Goal: Information Seeking & Learning: Learn about a topic

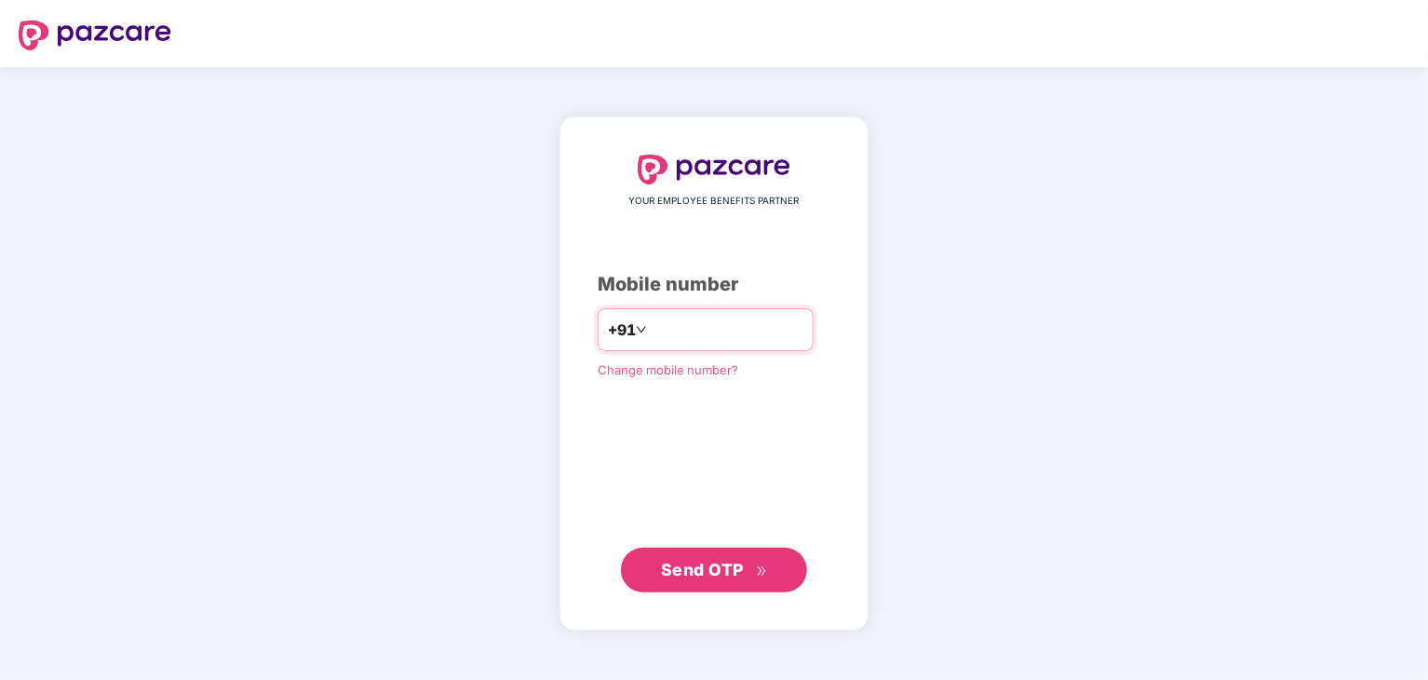
type input "**********"
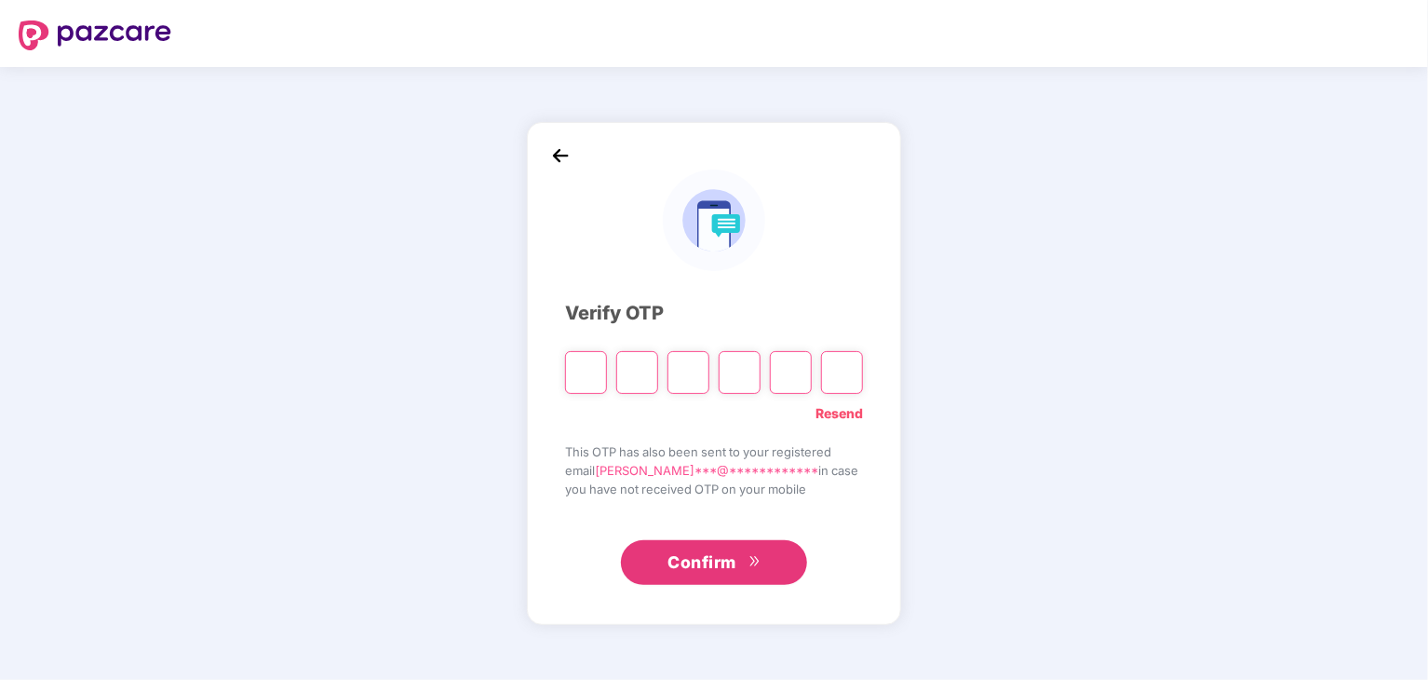
type input "*"
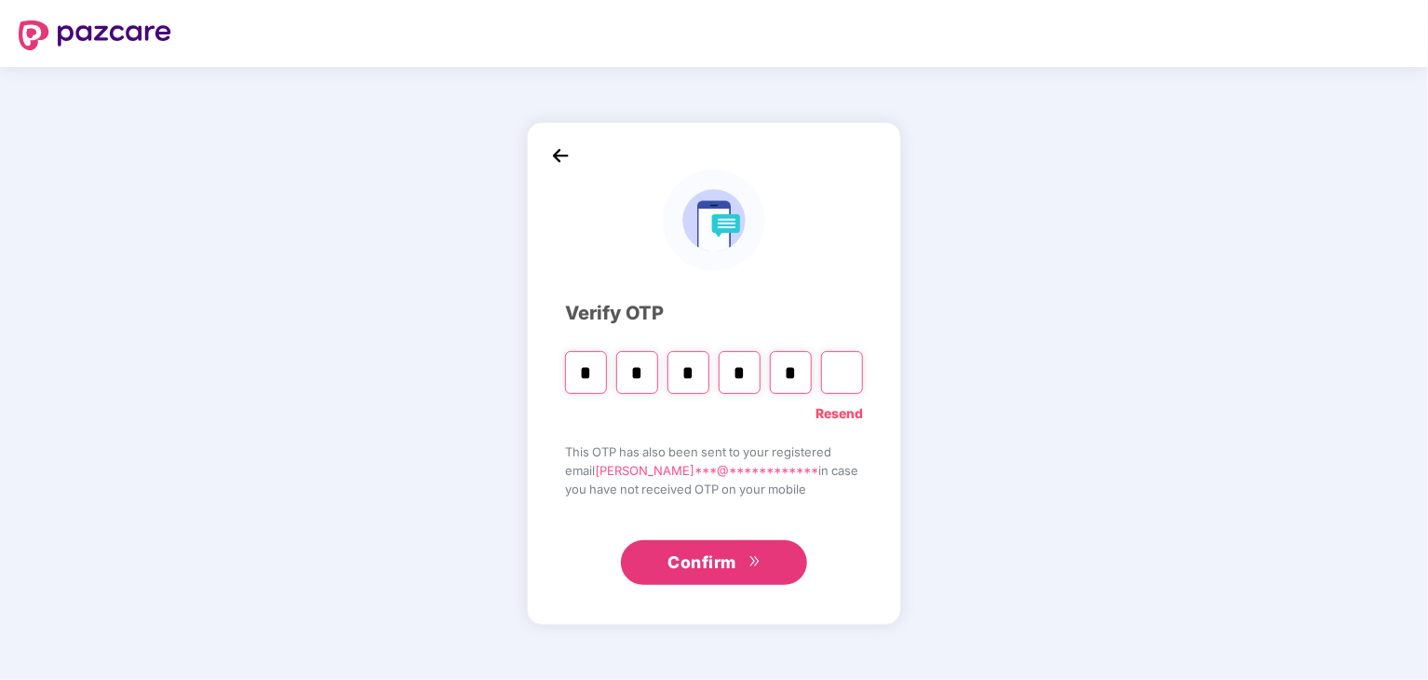
type input "*"
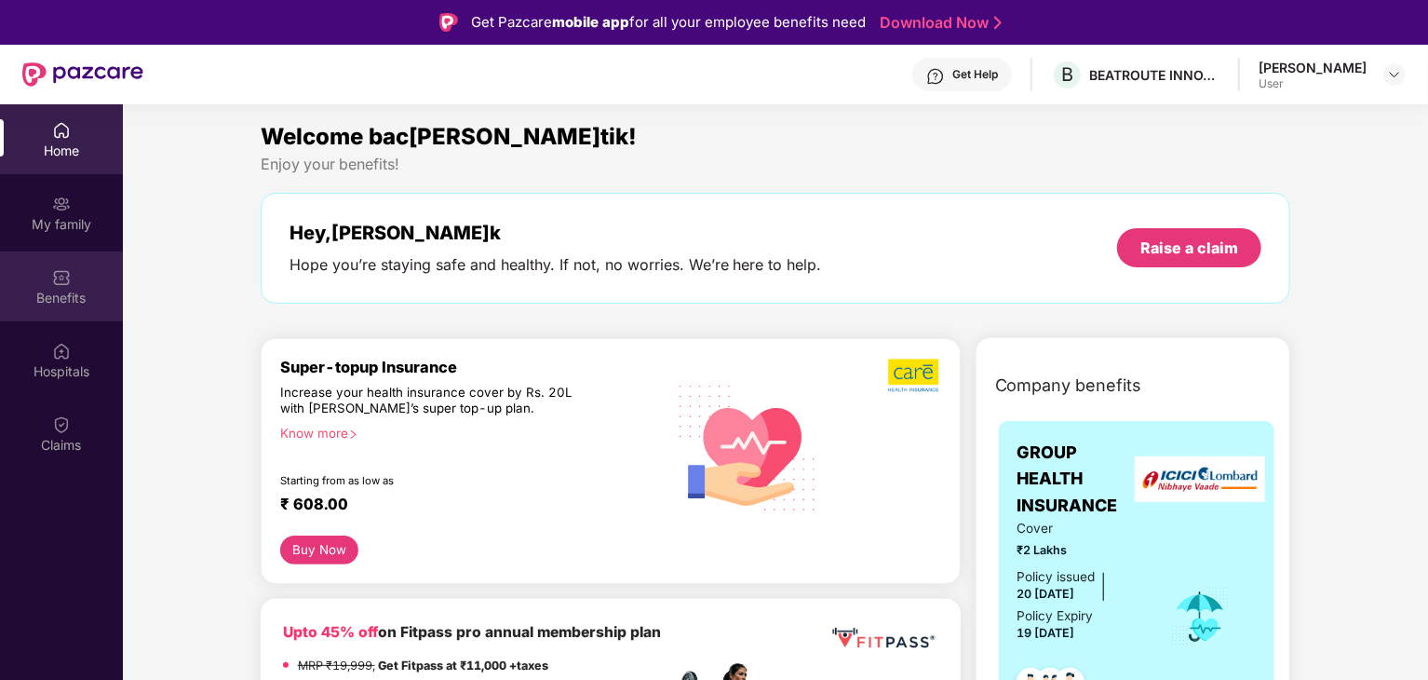
click at [63, 284] on img at bounding box center [61, 277] width 19 height 19
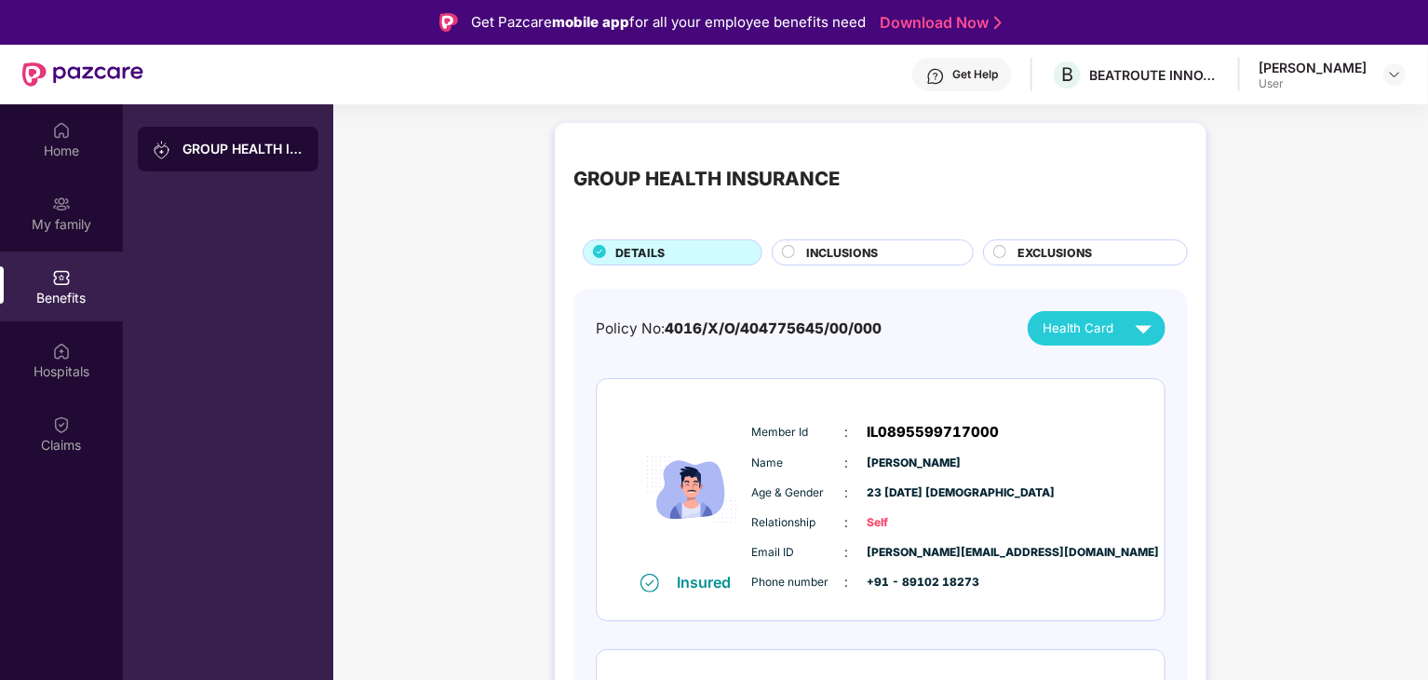
click at [840, 241] on div "INCLUSIONS" at bounding box center [873, 252] width 202 height 26
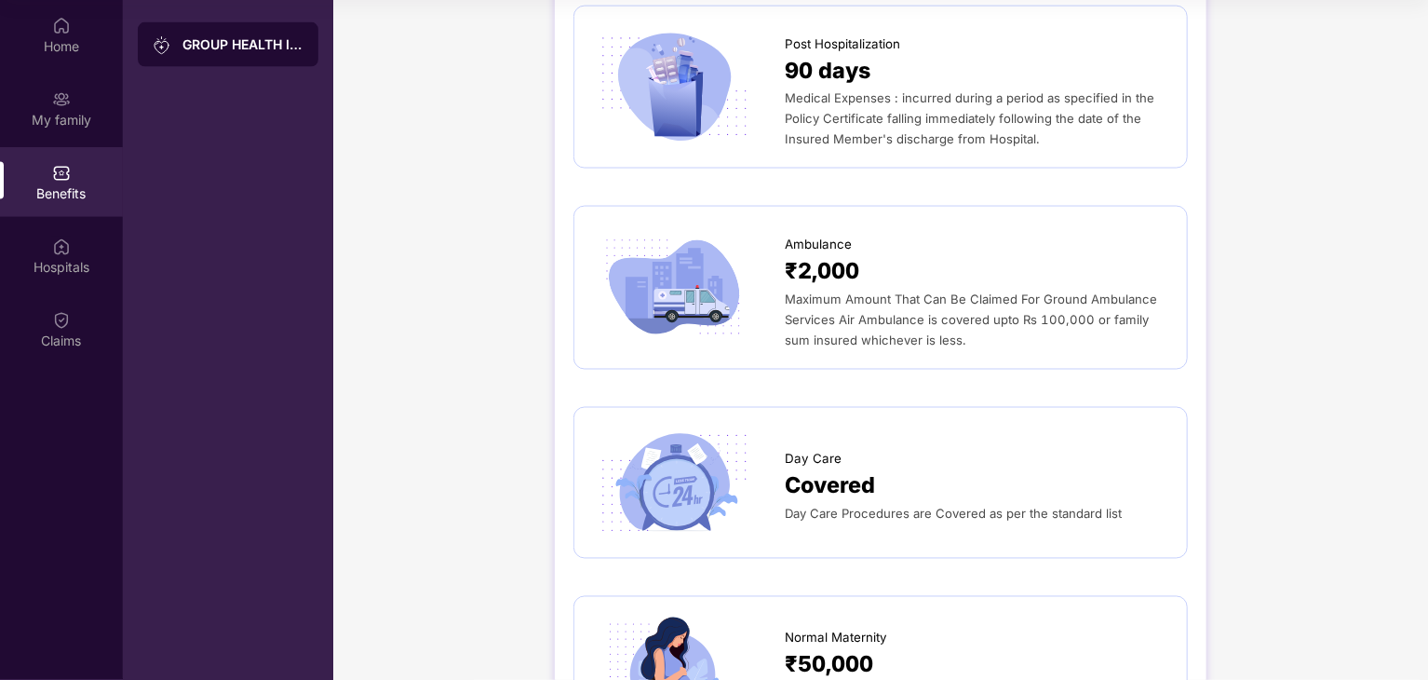
scroll to position [1389, 0]
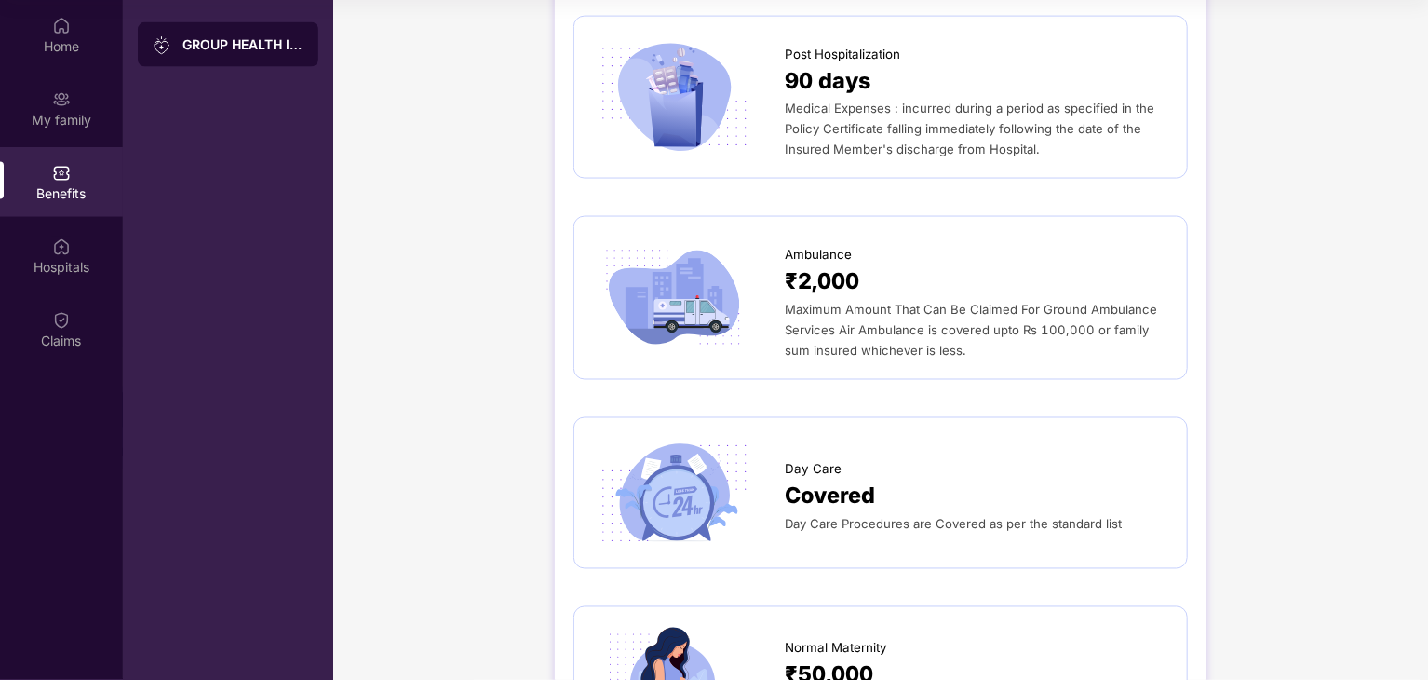
click at [839, 500] on span "Covered" at bounding box center [830, 496] width 90 height 34
click at [823, 500] on span "Covered" at bounding box center [830, 496] width 90 height 34
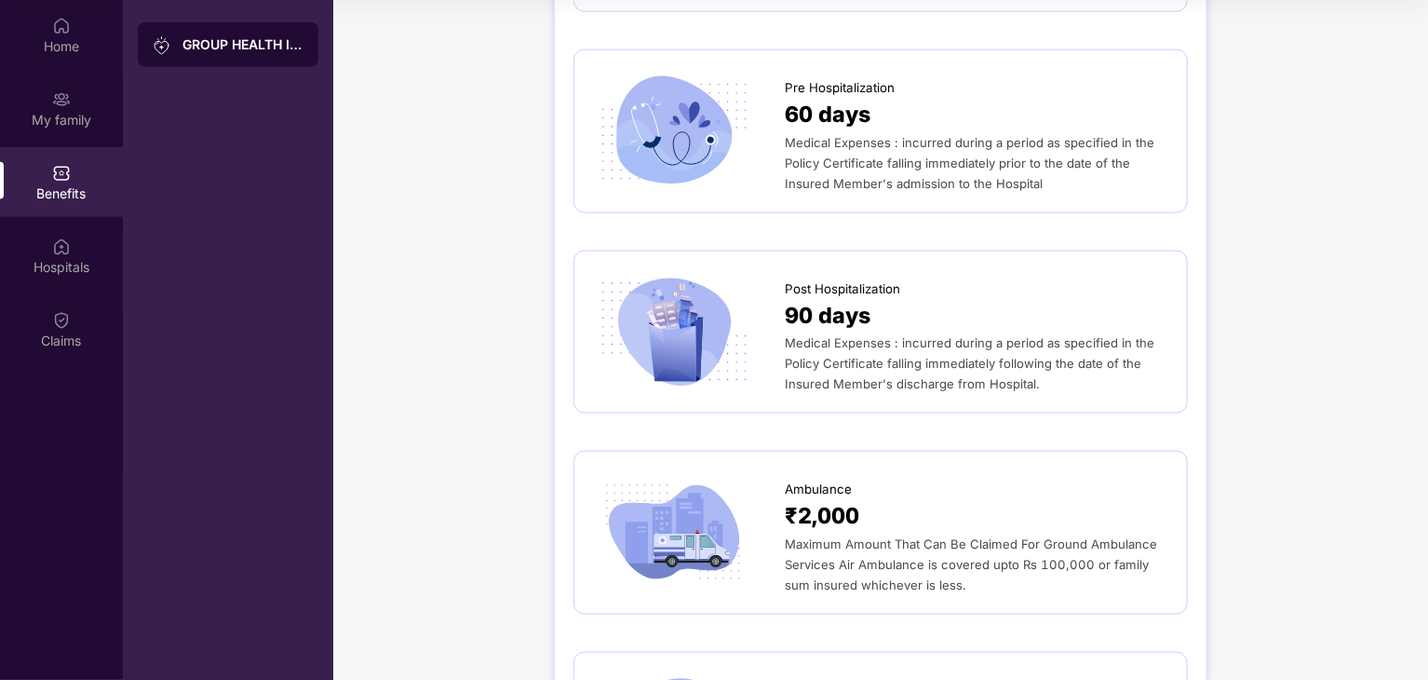
scroll to position [1110, 0]
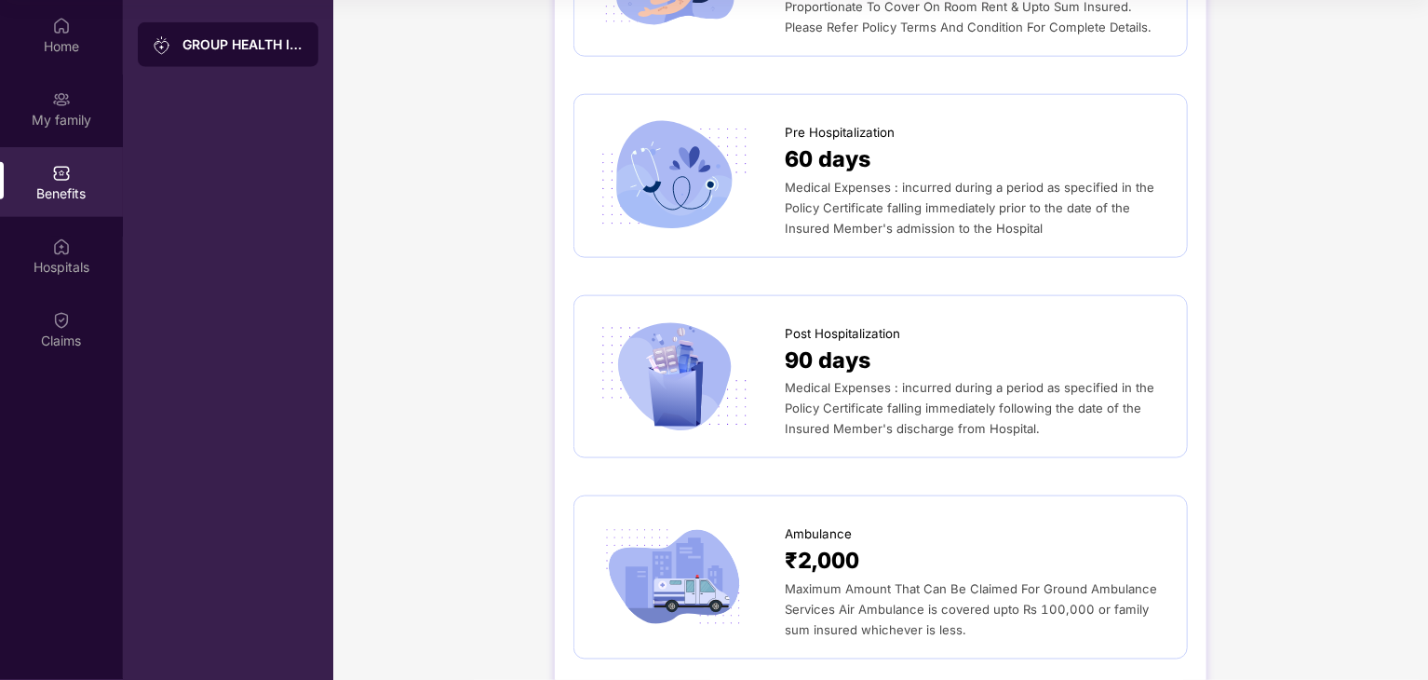
drag, startPoint x: 1423, startPoint y: 238, endPoint x: 1424, endPoint y: 277, distance: 38.2
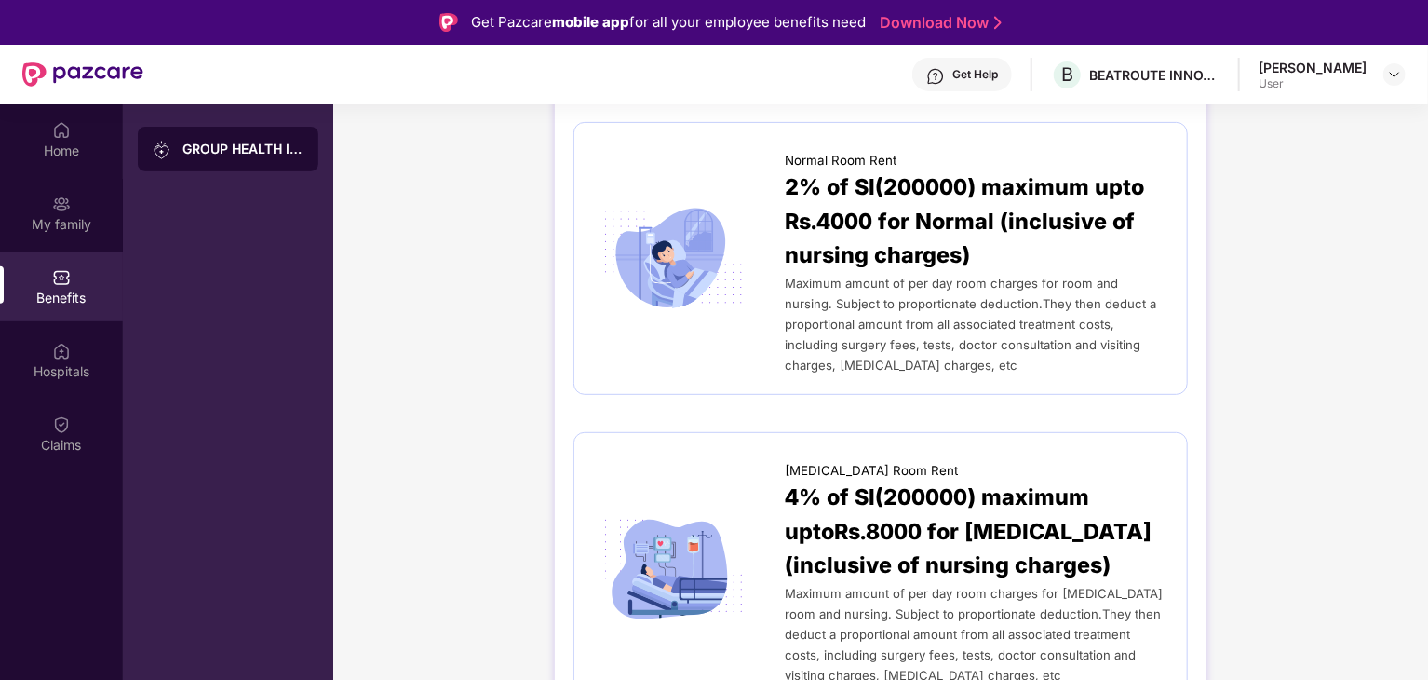
scroll to position [0, 0]
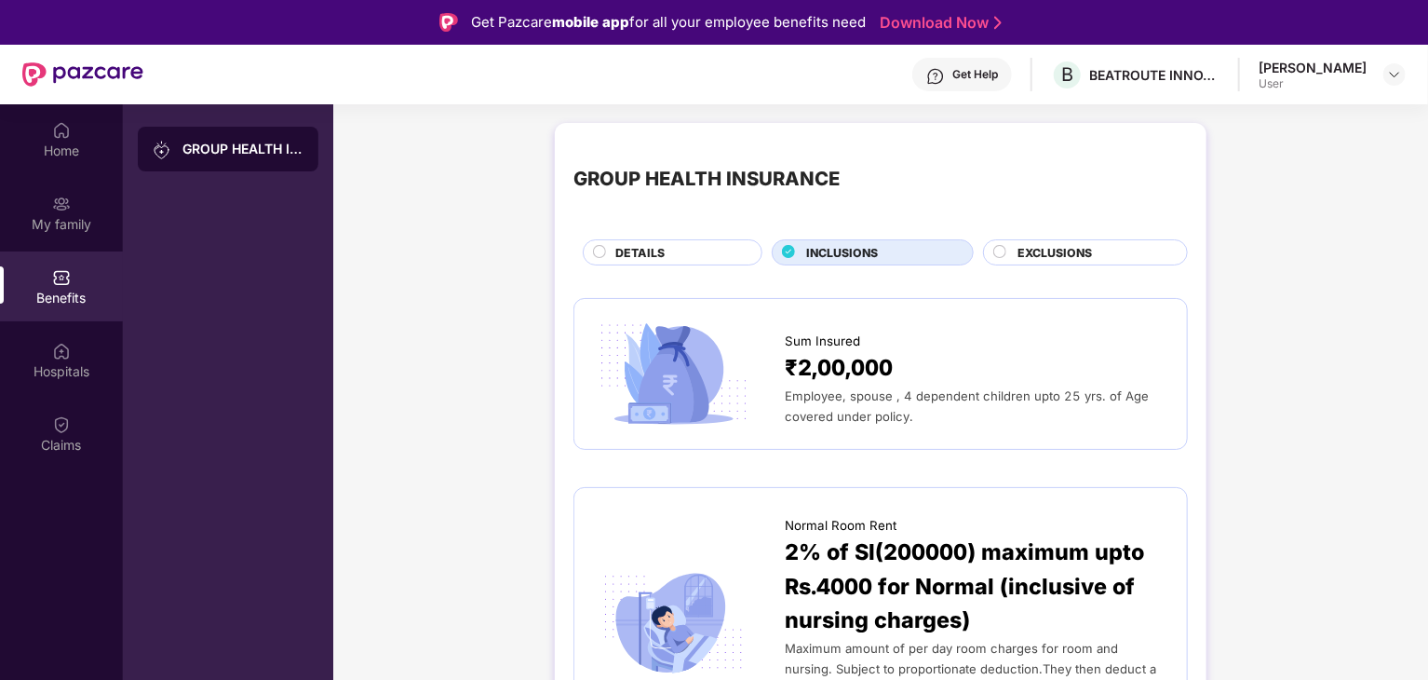
click at [1081, 252] on span "EXCLUSIONS" at bounding box center [1055, 253] width 74 height 18
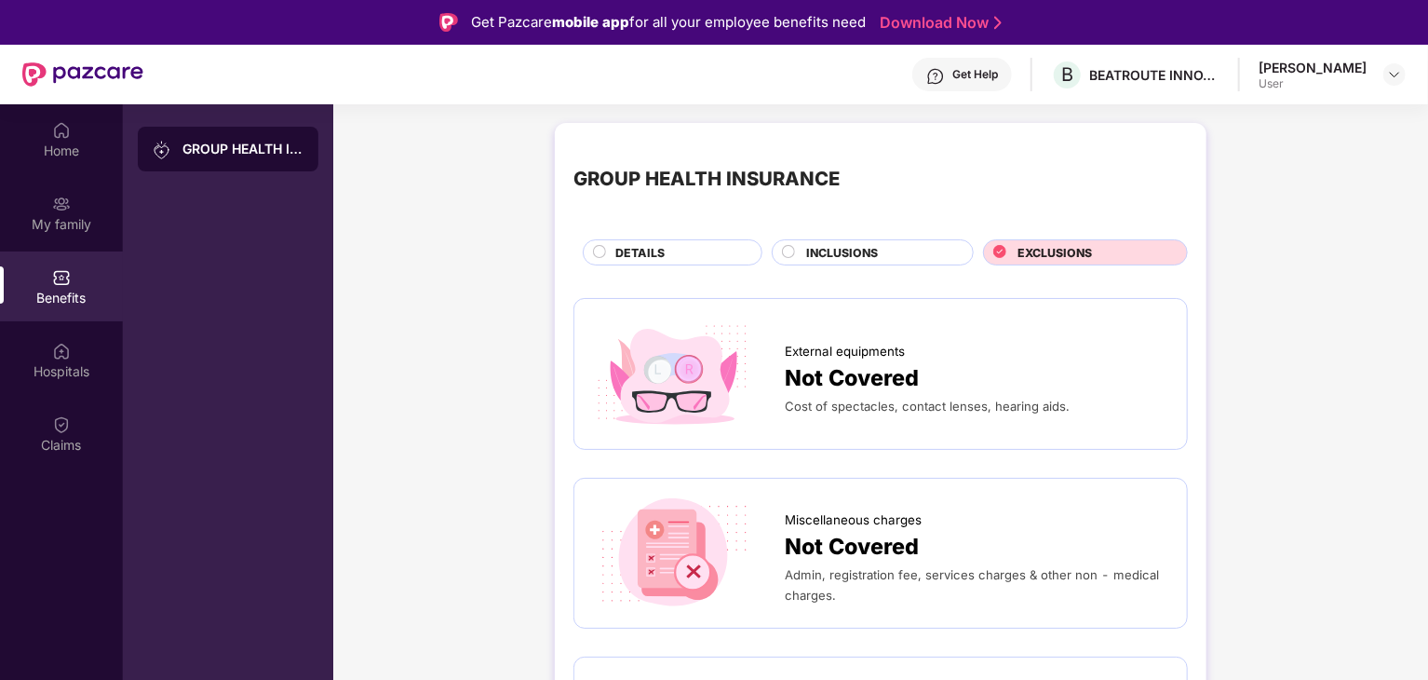
click at [793, 258] on icon at bounding box center [788, 251] width 13 height 13
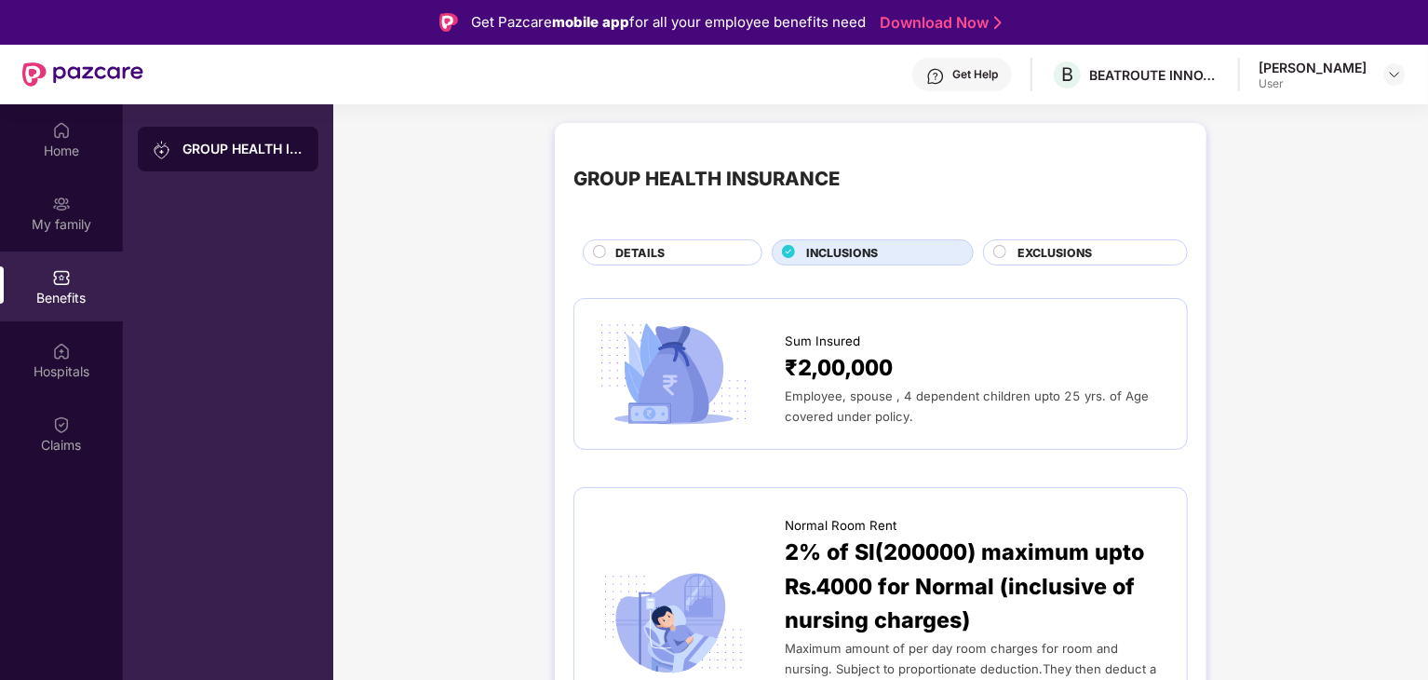
click at [791, 254] on icon at bounding box center [789, 252] width 12 height 12
click at [600, 257] on circle at bounding box center [600, 252] width 12 height 12
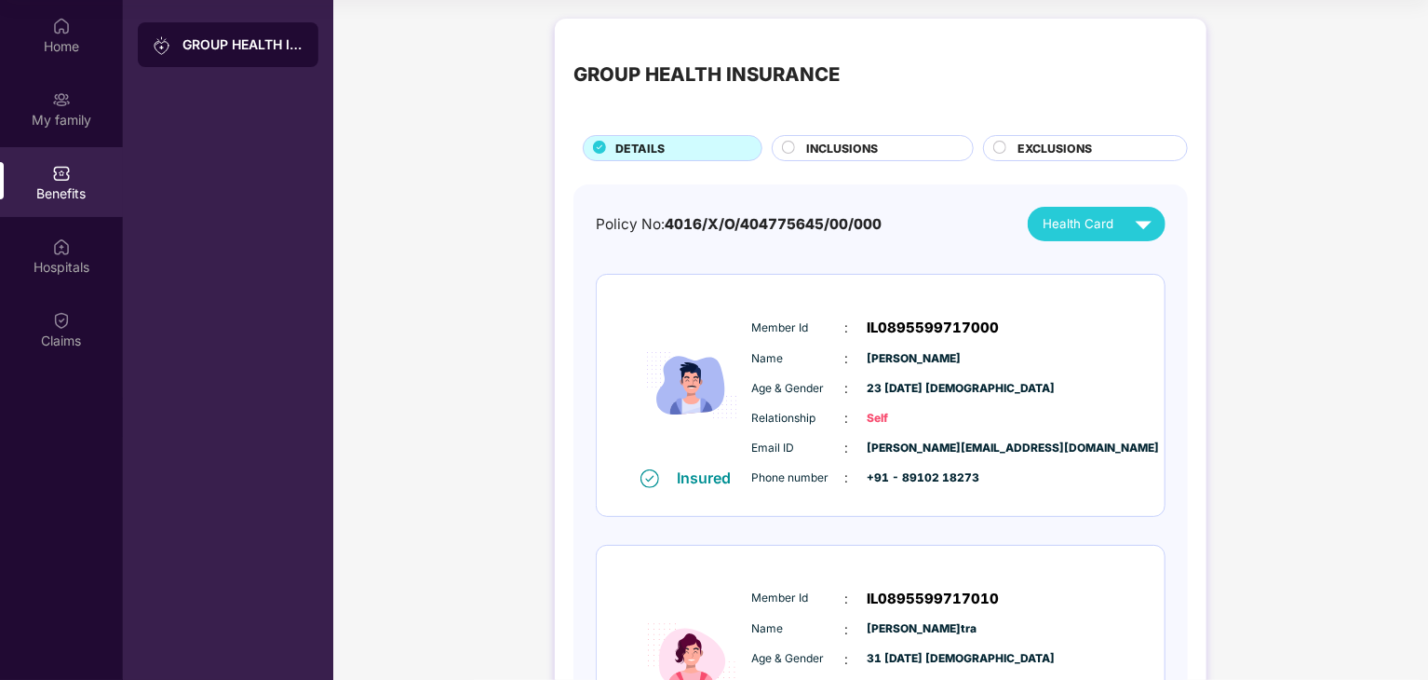
click at [792, 146] on circle at bounding box center [789, 148] width 12 height 12
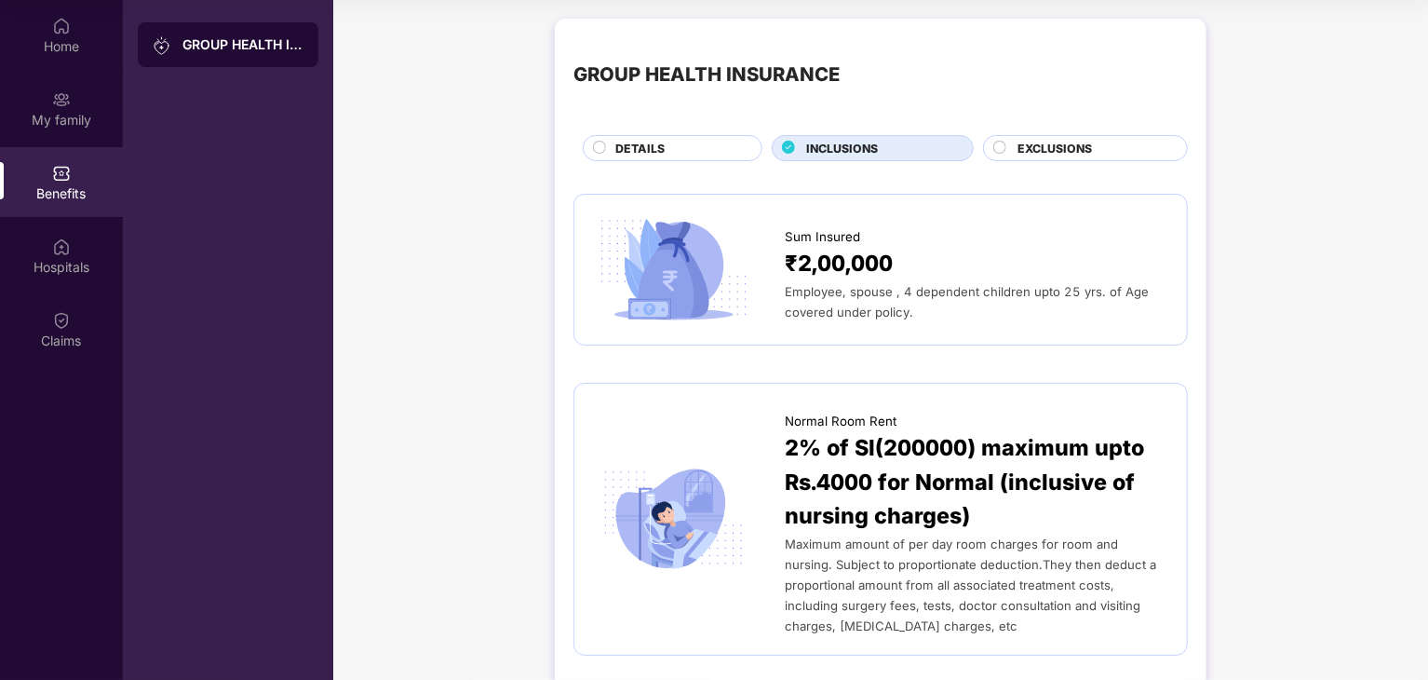
click at [1003, 143] on circle at bounding box center [1000, 148] width 12 height 12
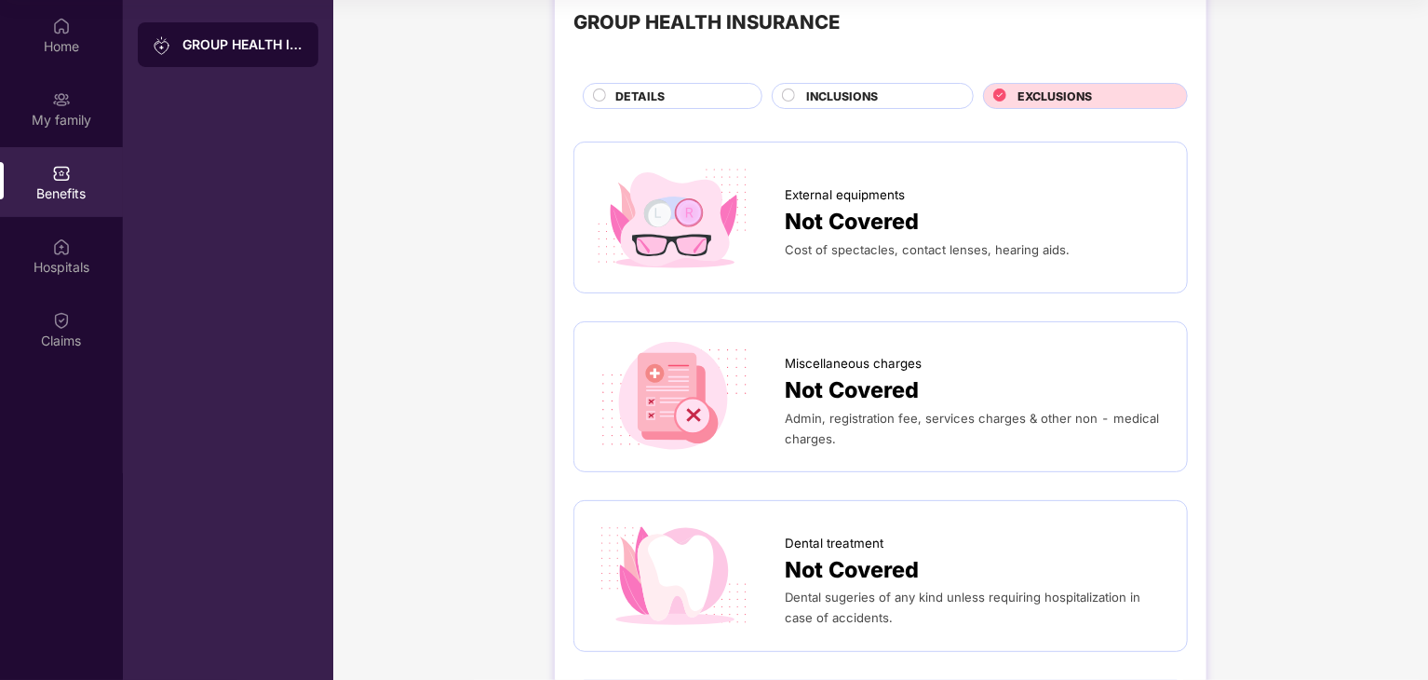
scroll to position [93, 0]
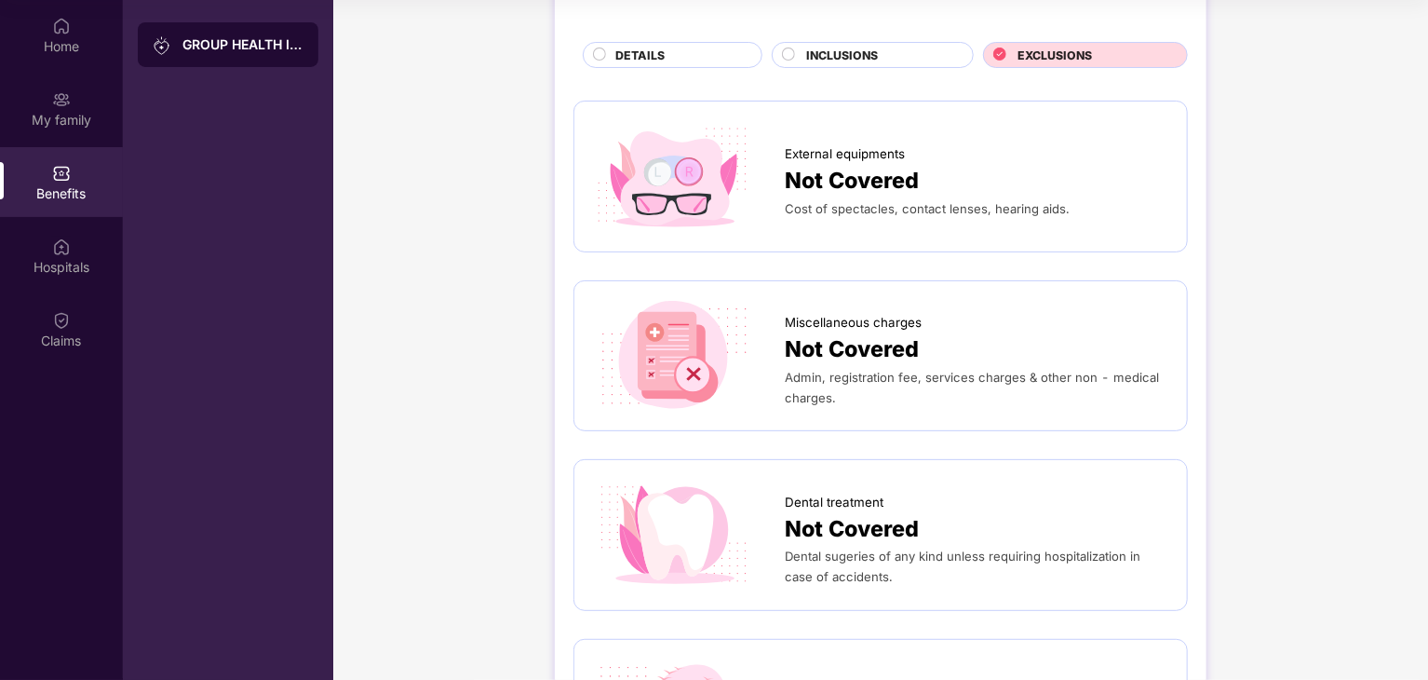
click at [811, 402] on span "Admin, registration fee, services charges & other non - medical charges." at bounding box center [972, 387] width 374 height 35
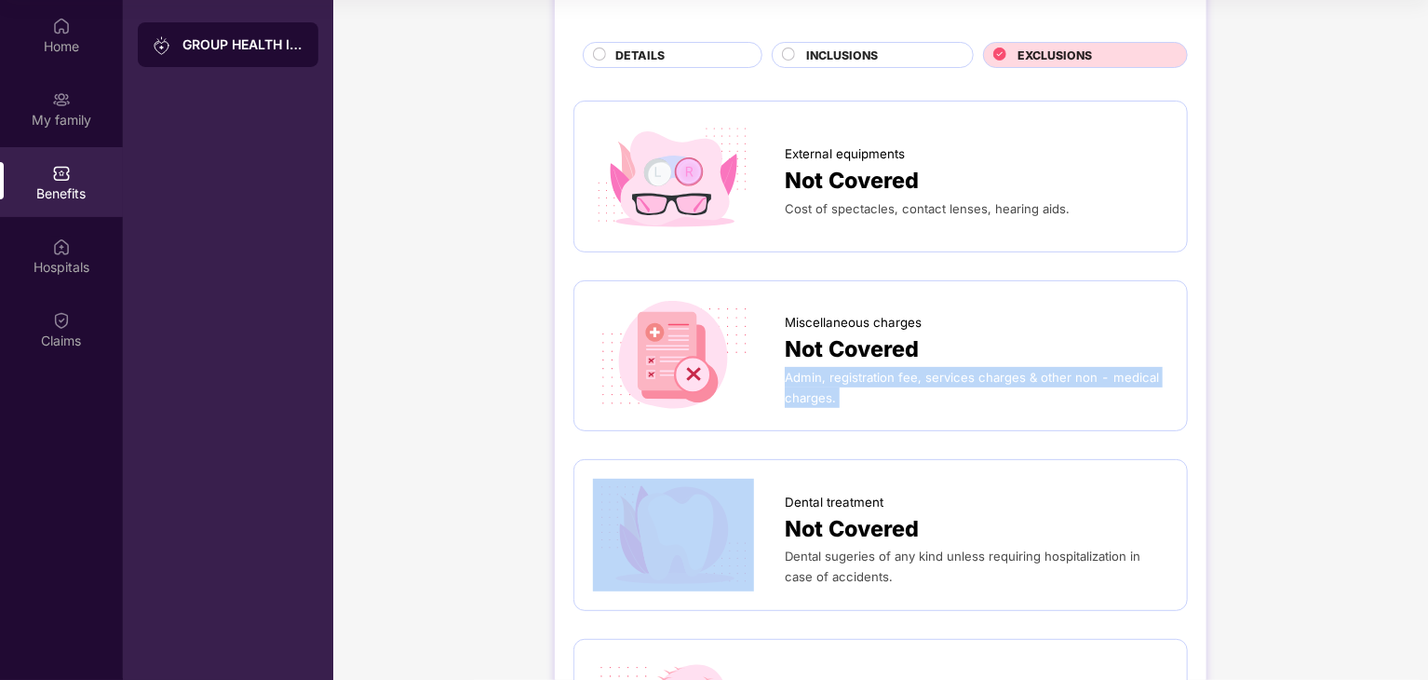
click at [811, 402] on span "Admin, registration fee, services charges & other non - medical charges." at bounding box center [972, 387] width 374 height 35
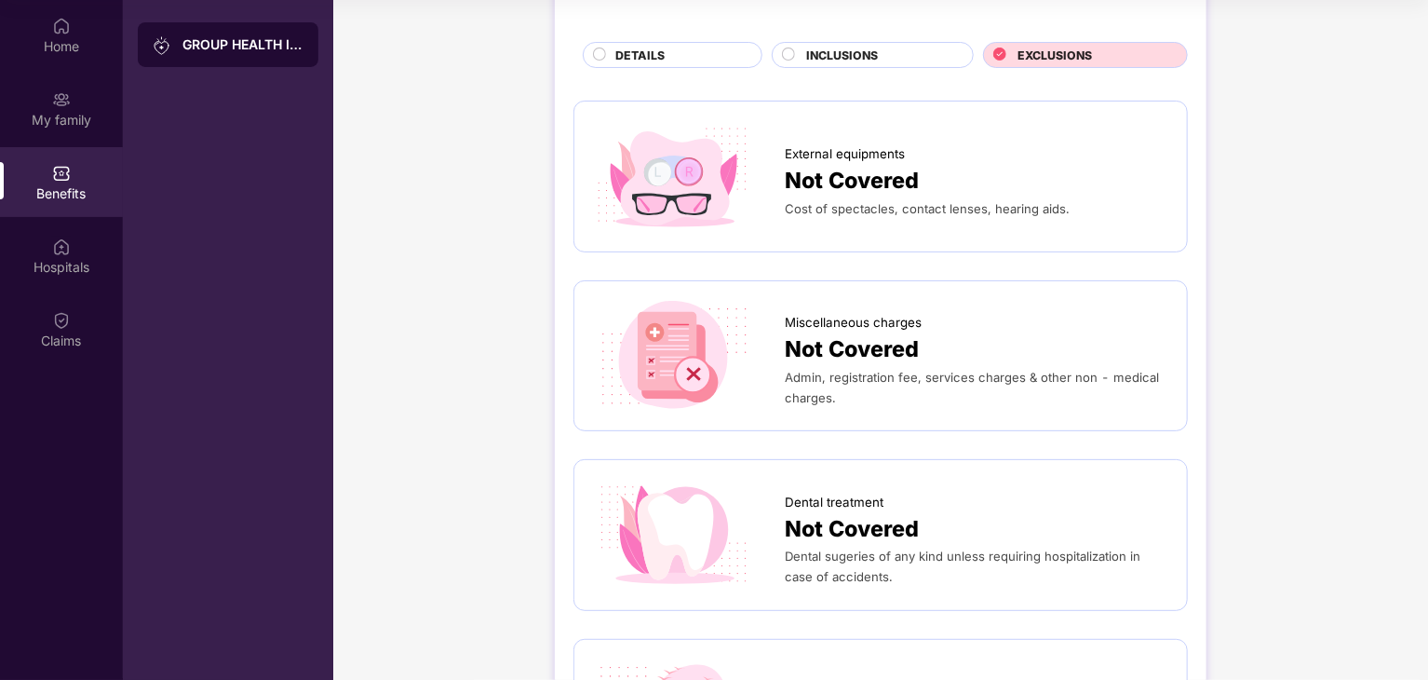
click at [1318, 439] on div "GROUP HEALTH INSURANCE DETAILS INCLUSIONS EXCLUSIONS External equipments Not Co…" at bounding box center [880, 665] width 1095 height 1498
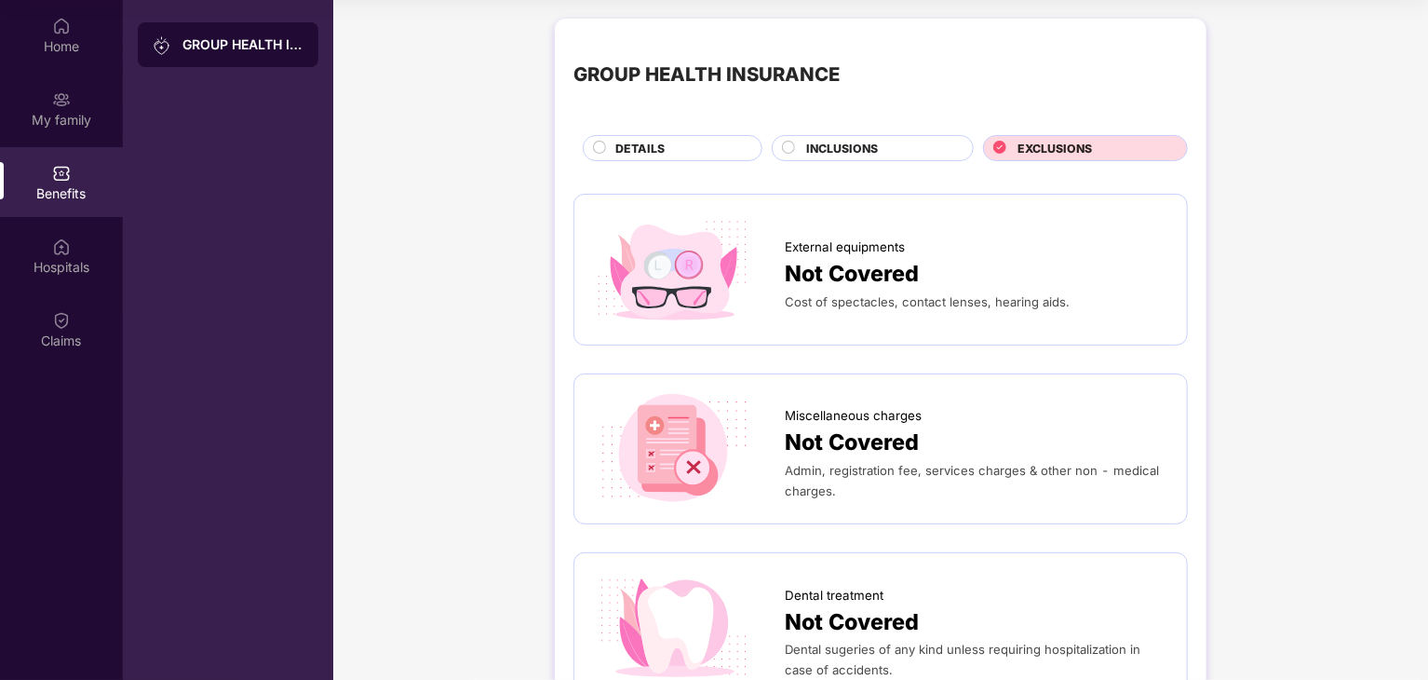
click at [783, 155] on div at bounding box center [789, 150] width 15 height 19
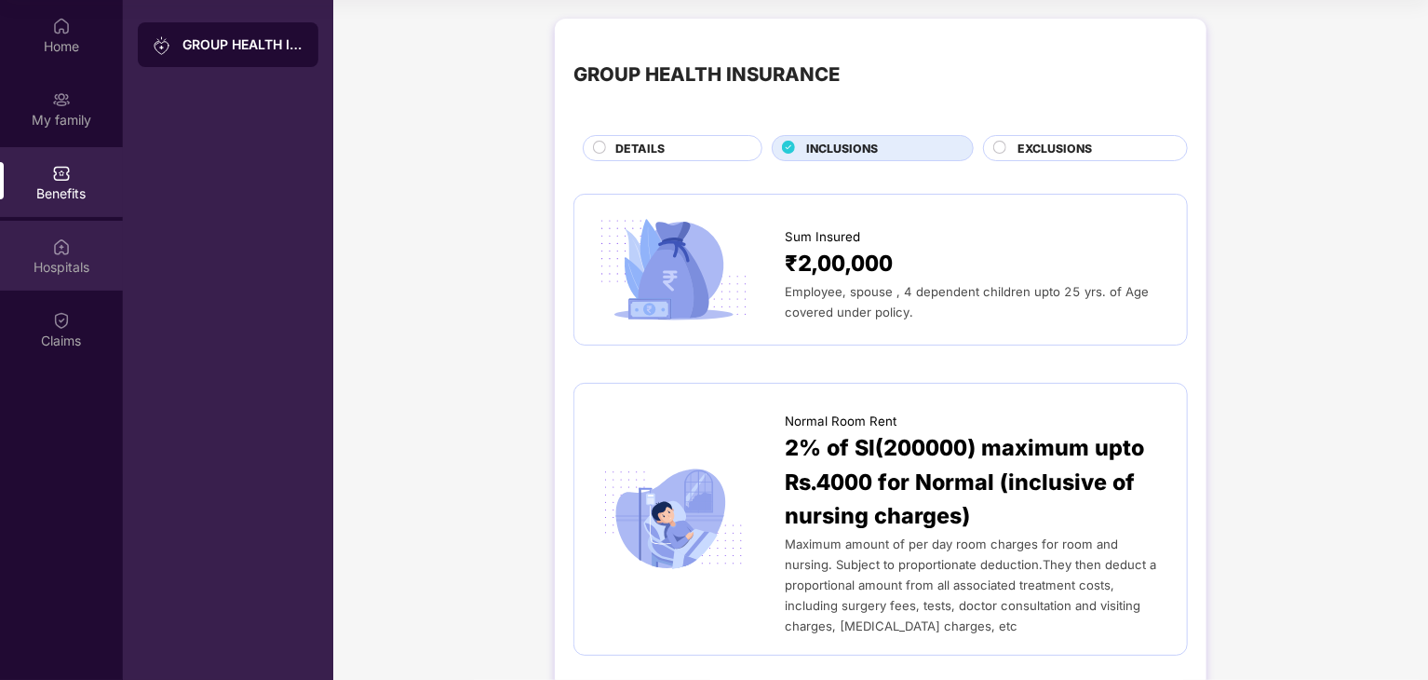
click at [53, 269] on div "Hospitals" at bounding box center [61, 267] width 123 height 19
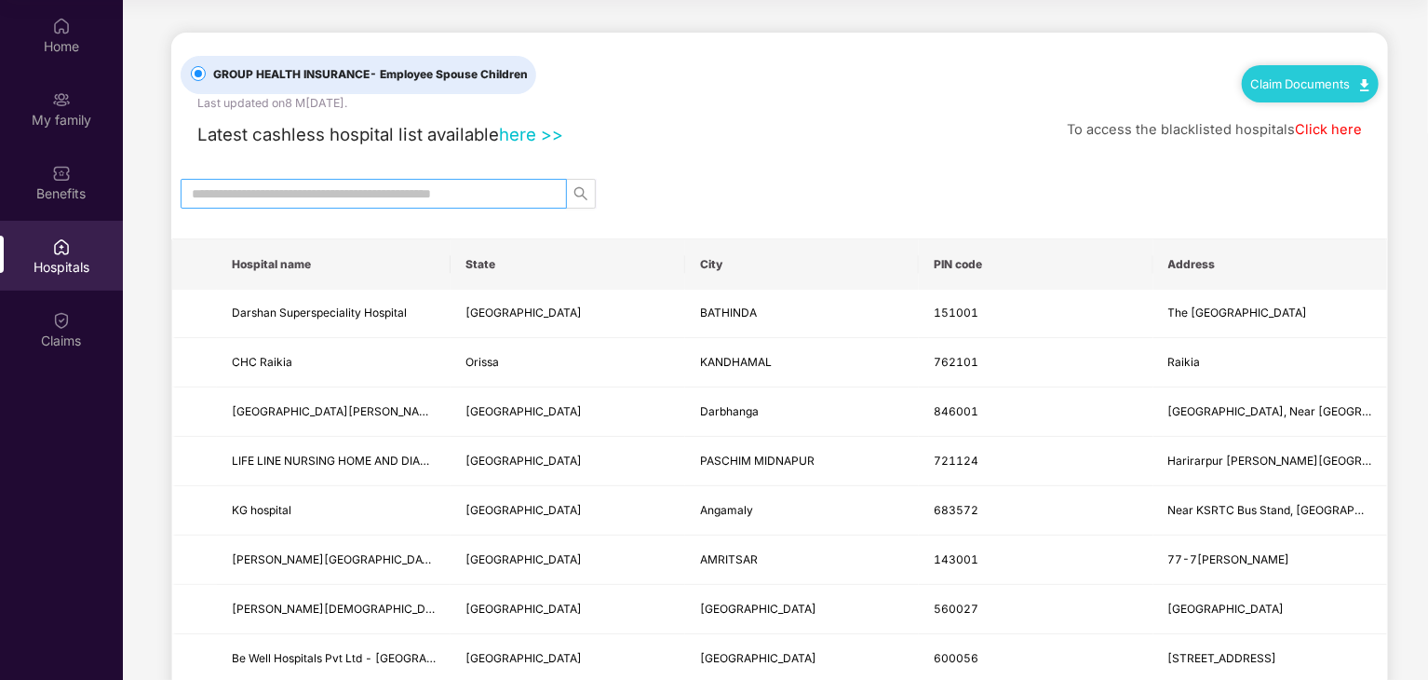
click at [315, 195] on input "text" at bounding box center [366, 193] width 349 height 20
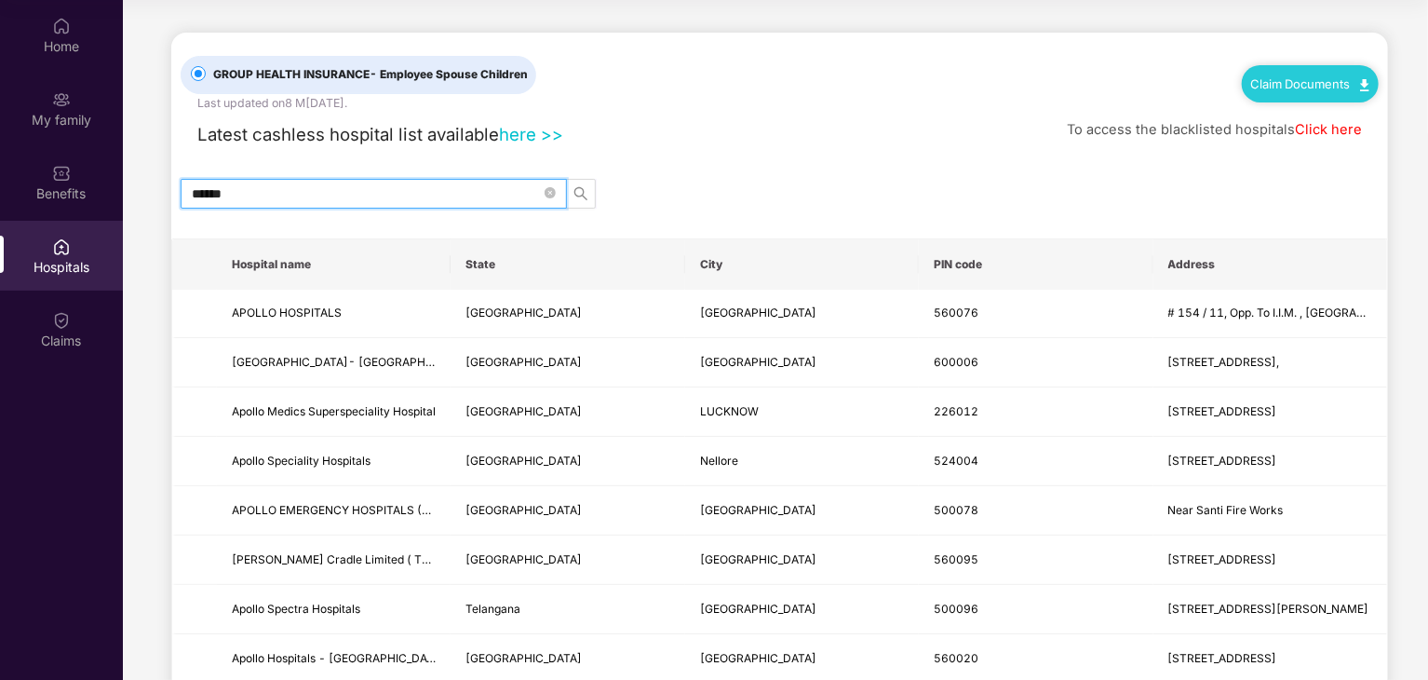
click at [309, 198] on input "******" at bounding box center [366, 193] width 349 height 20
type input "******"
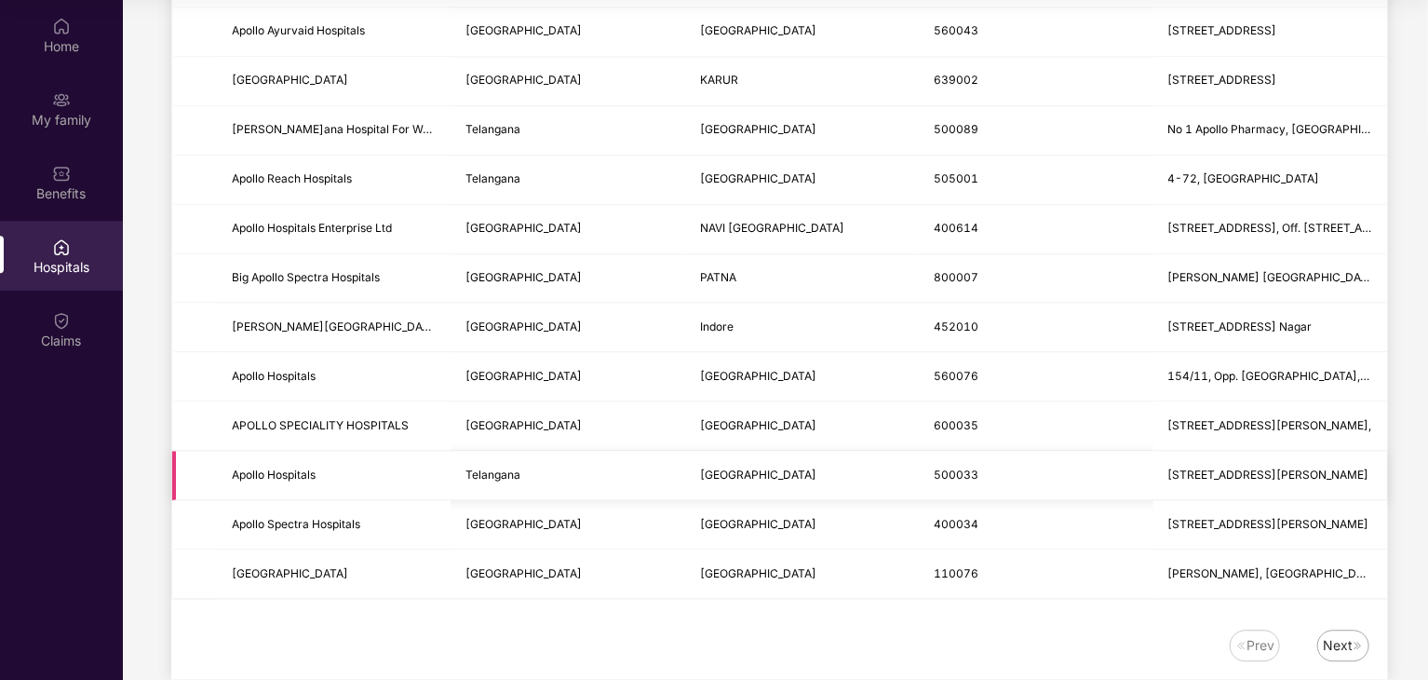
scroll to position [2182, 0]
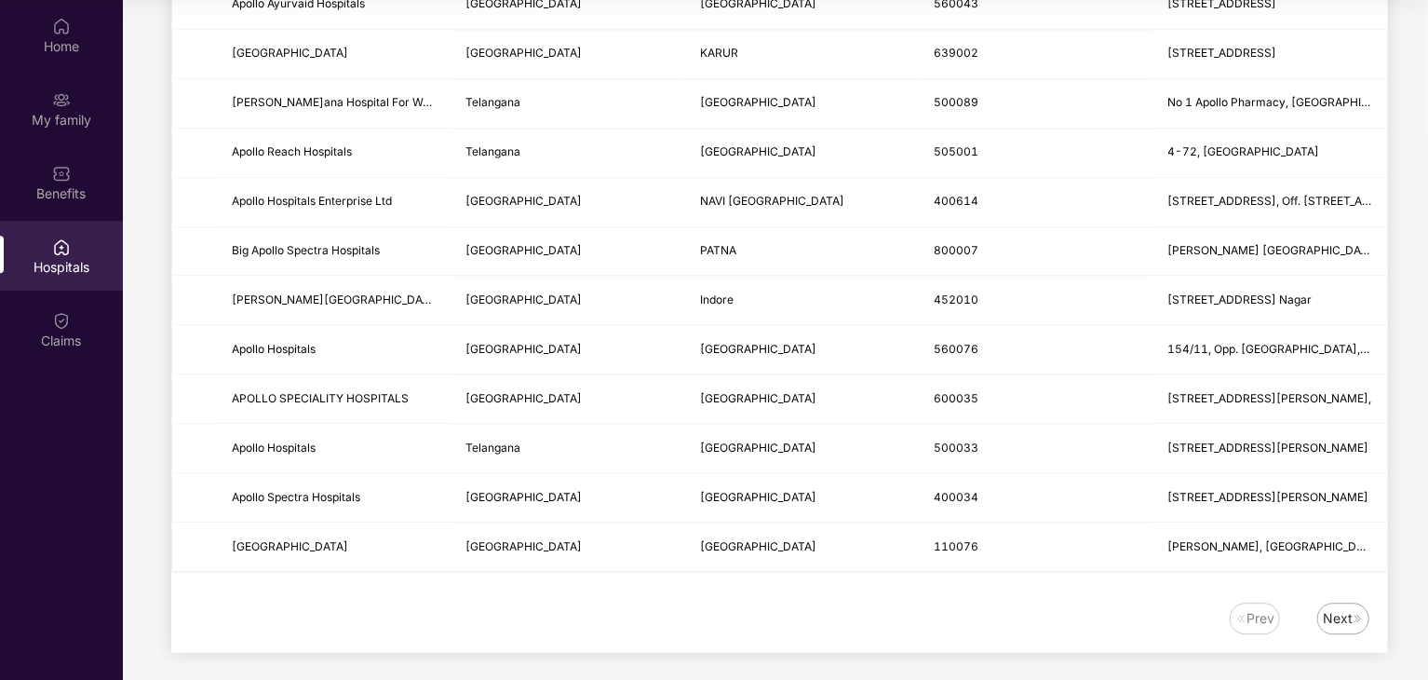
click at [1333, 608] on div "Next" at bounding box center [1338, 618] width 30 height 20
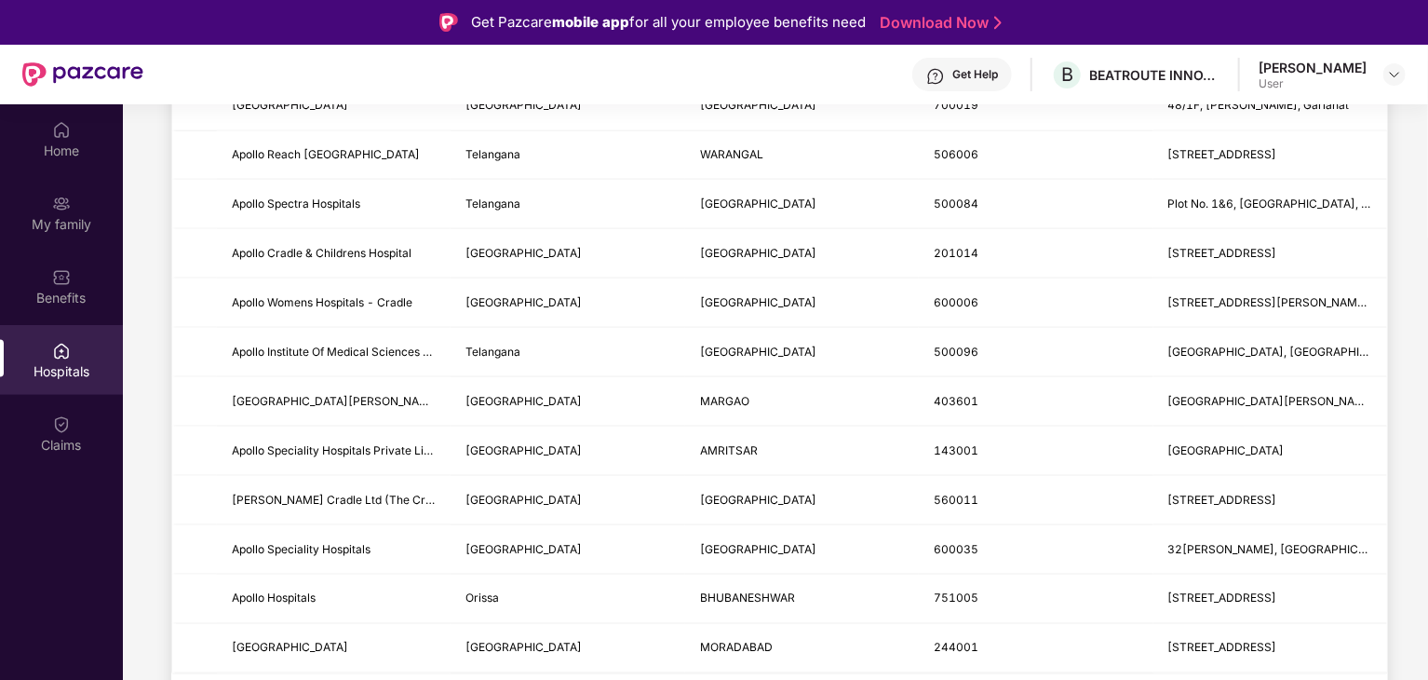
scroll to position [104, 0]
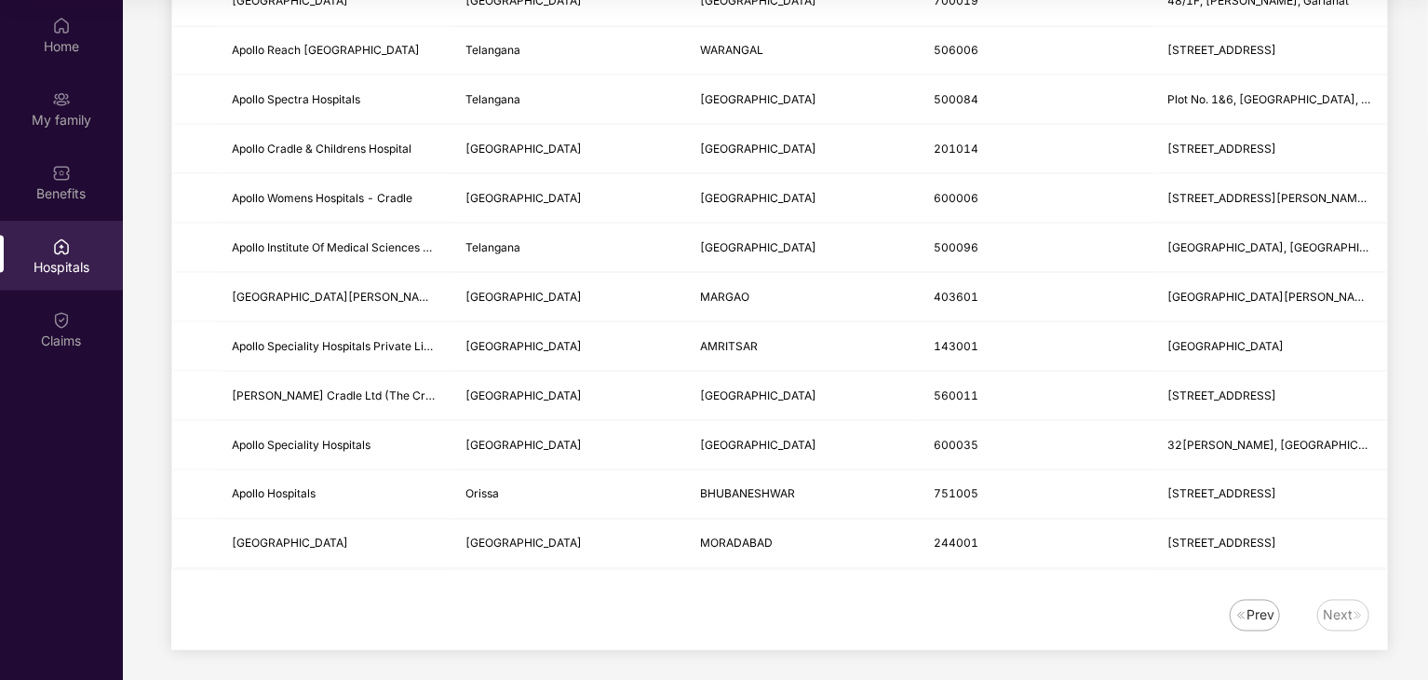
click at [1233, 610] on div "Prev" at bounding box center [1255, 616] width 50 height 32
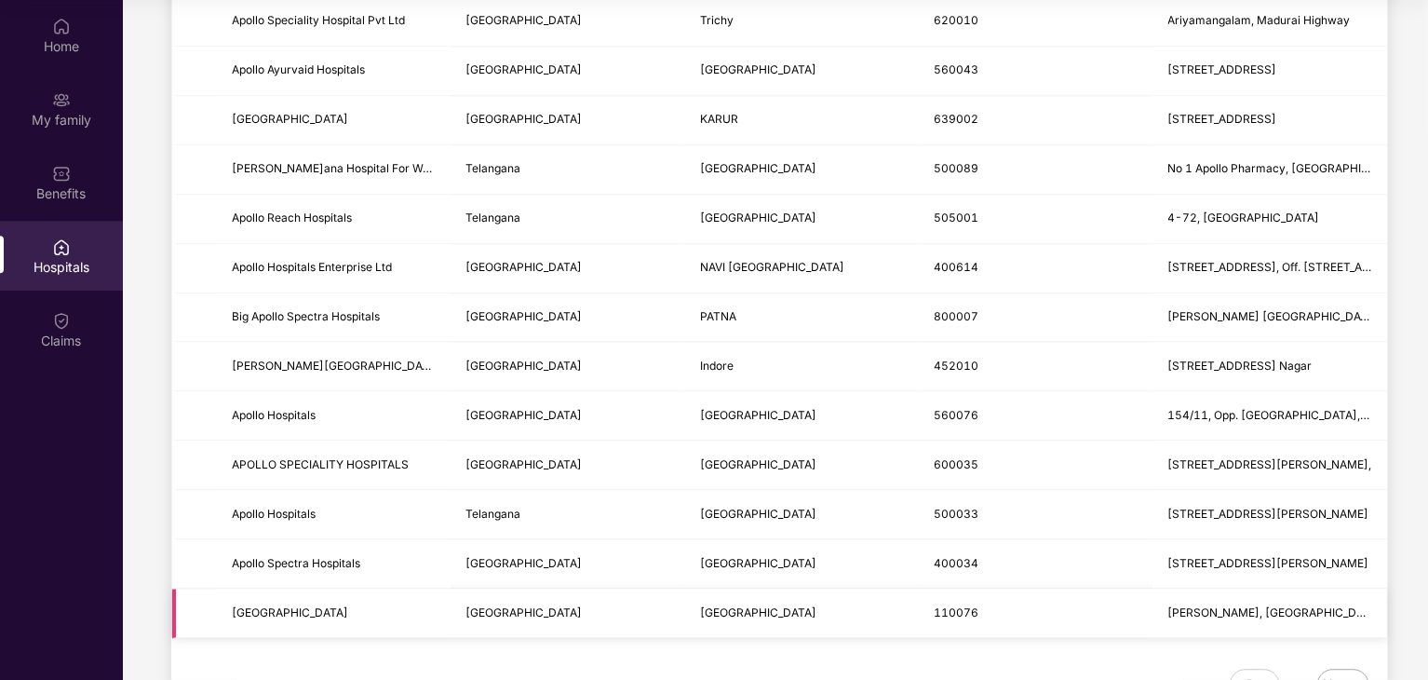
scroll to position [2182, 0]
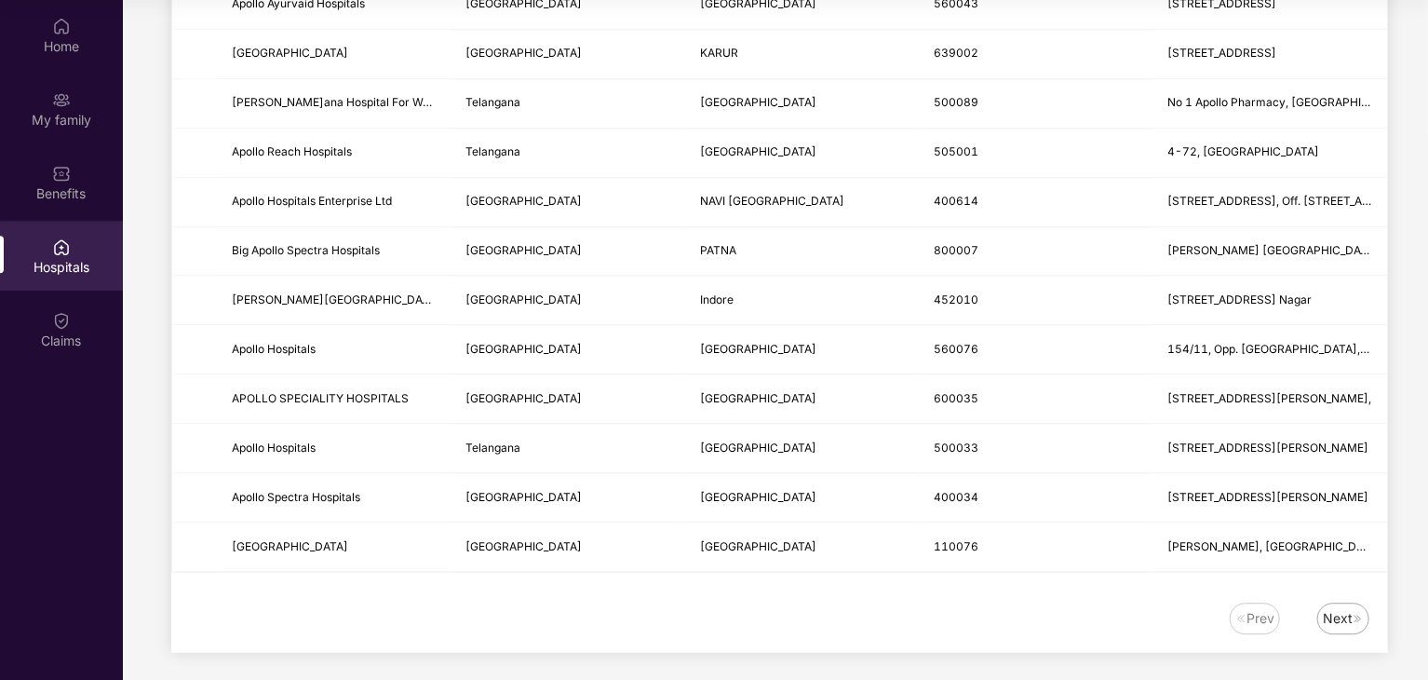
click at [1340, 608] on div "Next" at bounding box center [1338, 618] width 30 height 20
click at [1353, 613] on img at bounding box center [1358, 618] width 11 height 11
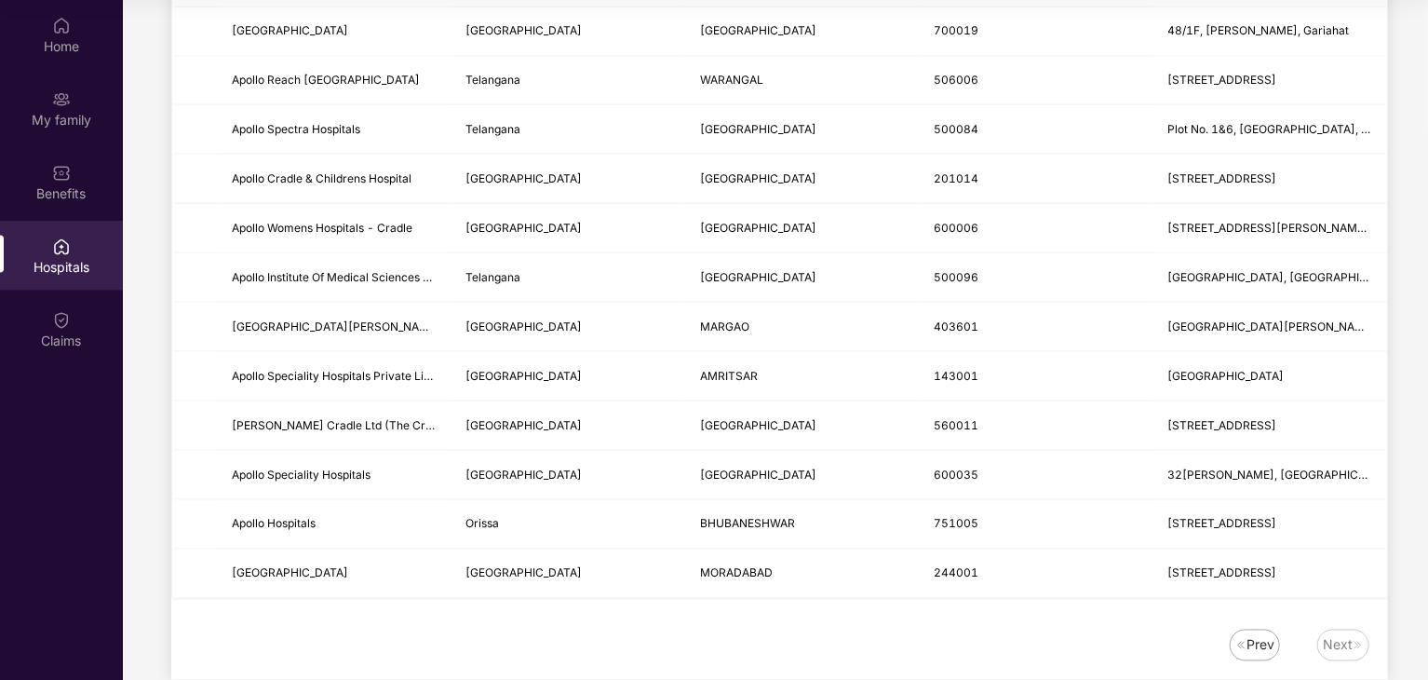
scroll to position [1298, 0]
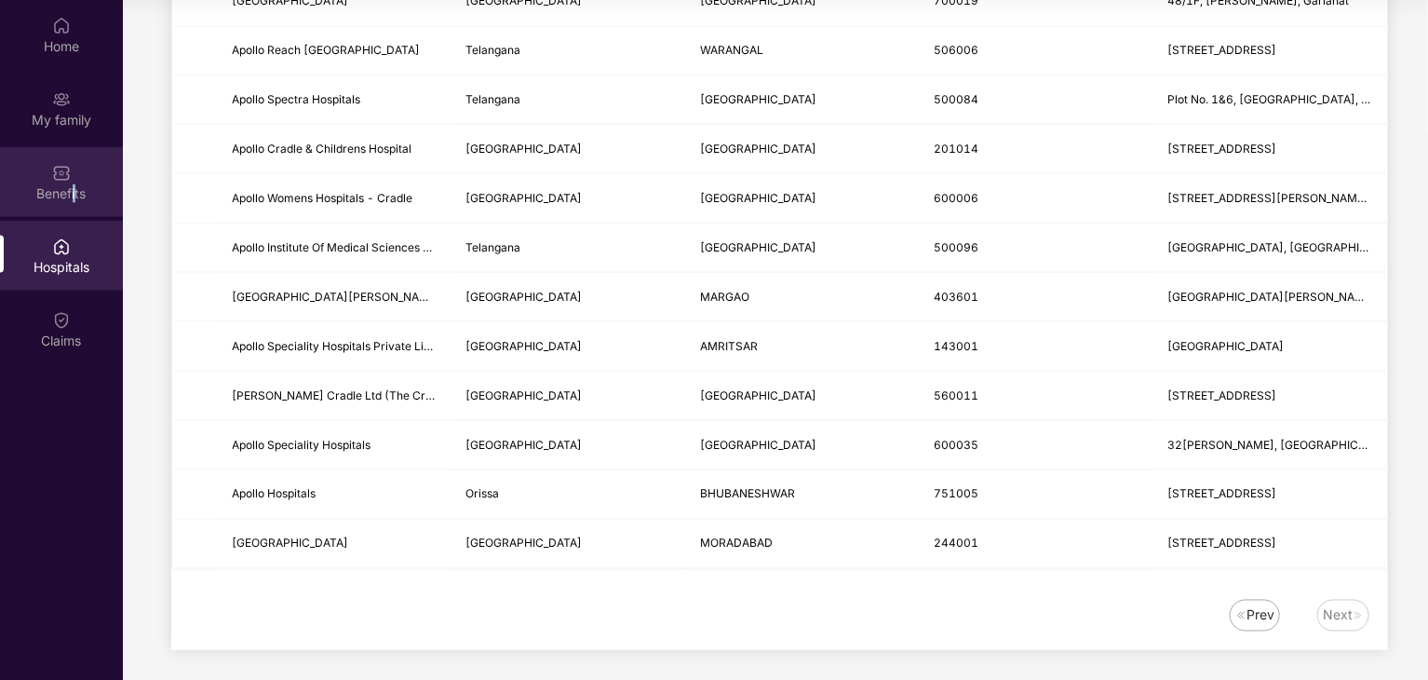
click at [74, 184] on div "Benefits" at bounding box center [61, 193] width 123 height 19
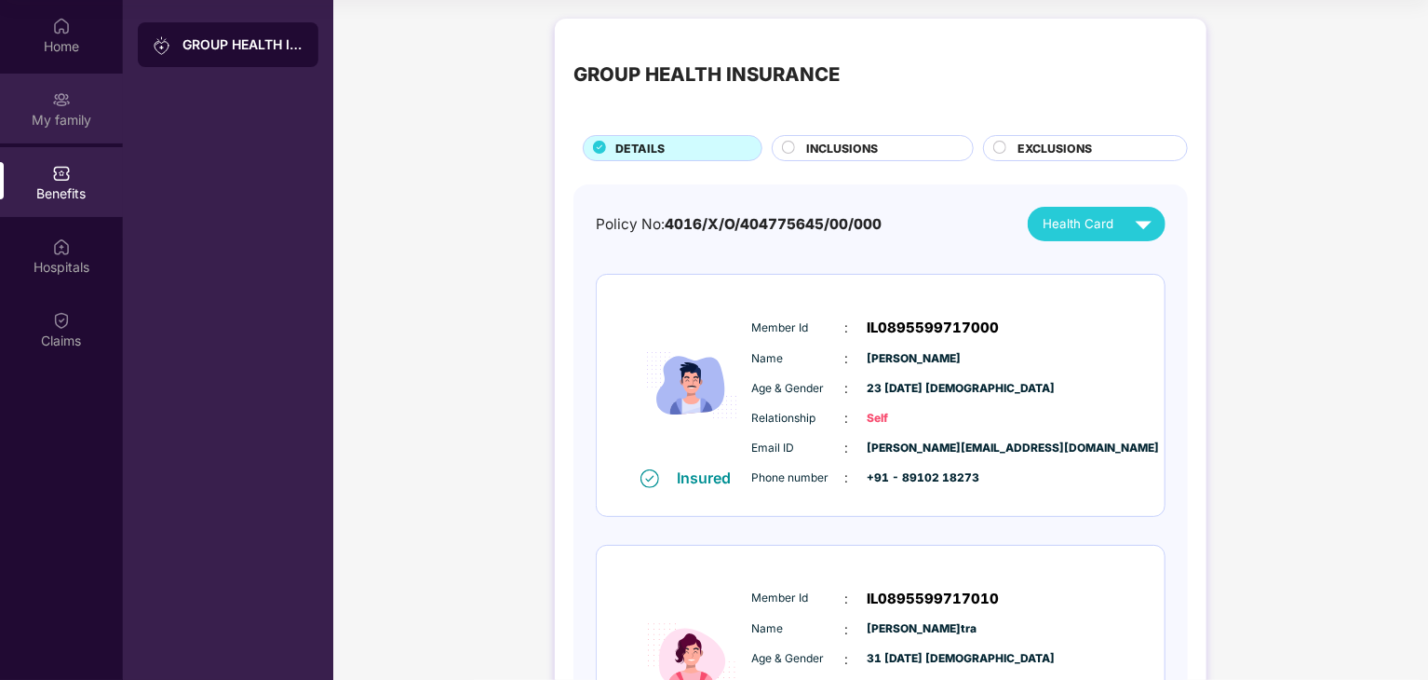
click at [67, 116] on div "My family" at bounding box center [61, 120] width 123 height 19
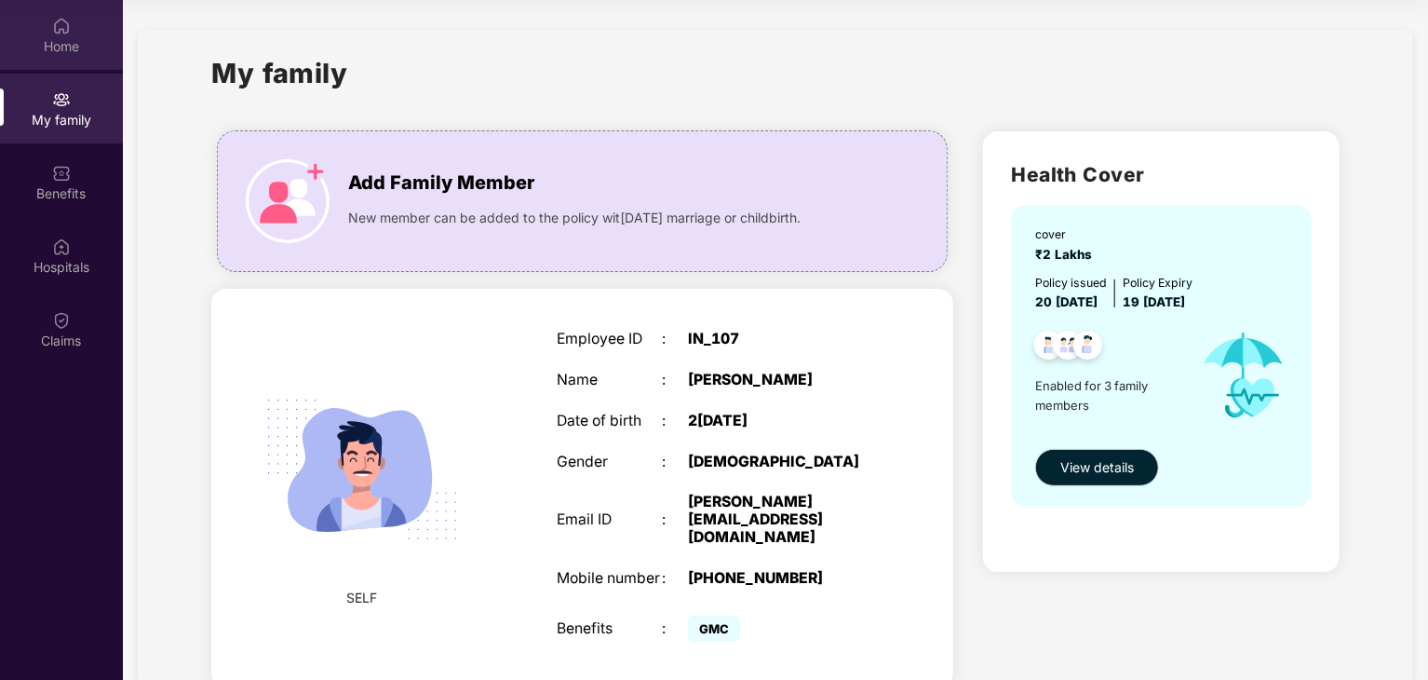
click at [49, 46] on div "Home" at bounding box center [61, 46] width 123 height 19
